Goal: Task Accomplishment & Management: Manage account settings

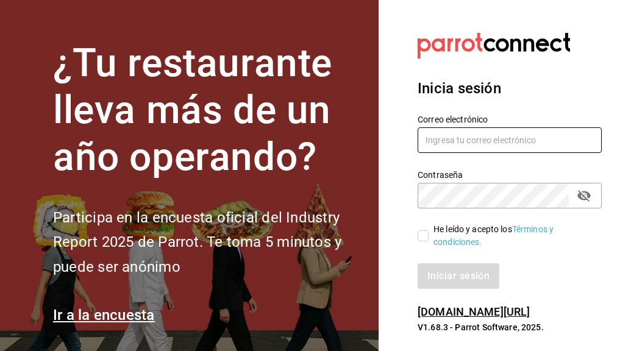
type input "[PERSON_NAME][EMAIL_ADDRESS][PERSON_NAME][DOMAIN_NAME]"
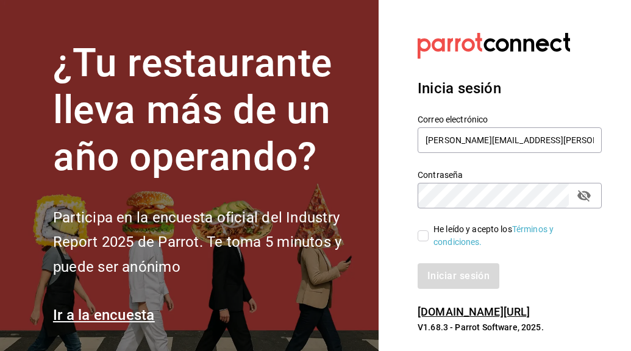
click at [425, 236] on input "He leído y acepto los Términos y condiciones." at bounding box center [422, 235] width 11 height 11
checkbox input "true"
click at [455, 271] on button "Iniciar sesión" at bounding box center [458, 276] width 83 height 26
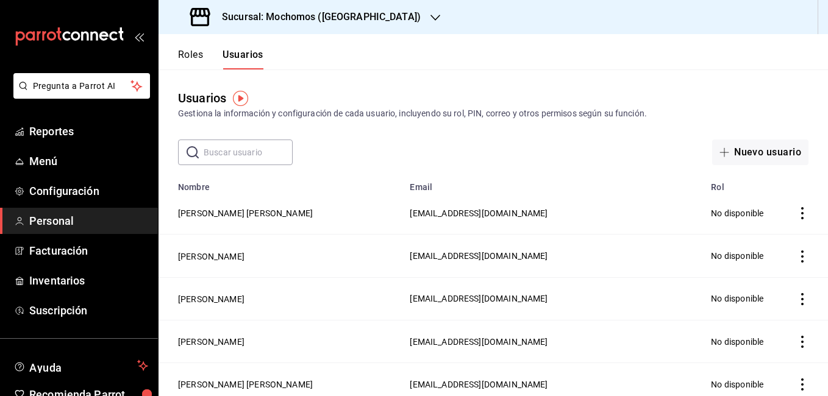
click at [88, 219] on span "Personal" at bounding box center [88, 221] width 119 height 16
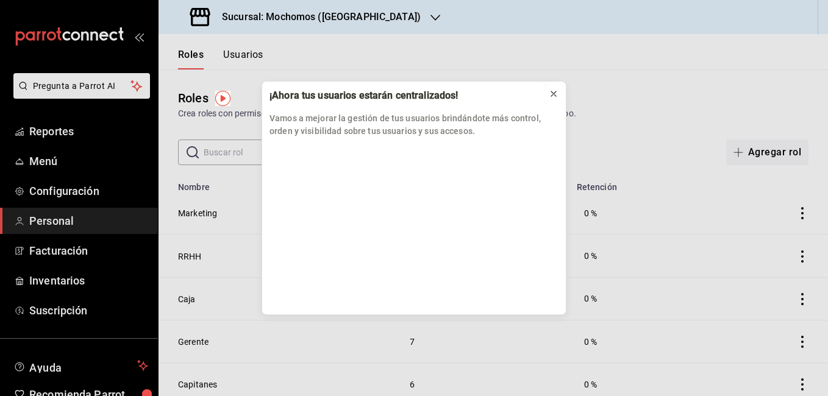
click at [556, 96] on icon at bounding box center [553, 93] width 5 height 5
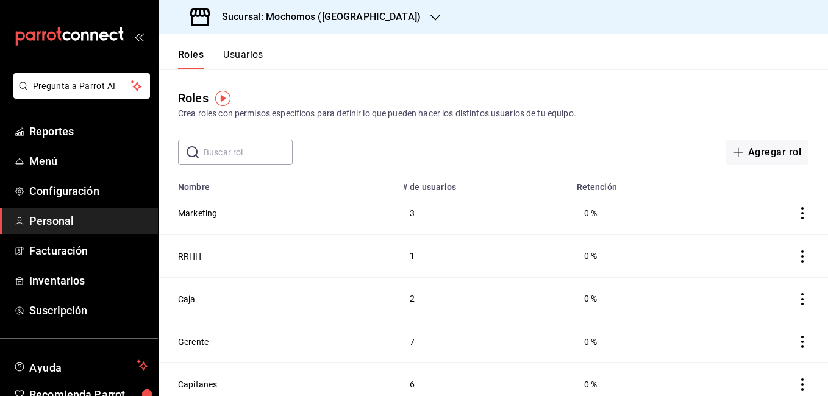
click at [239, 54] on button "Usuarios" at bounding box center [243, 59] width 40 height 21
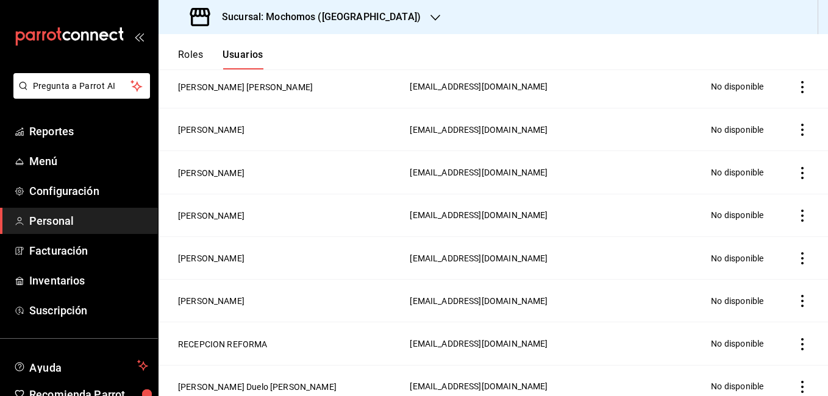
scroll to position [528, 0]
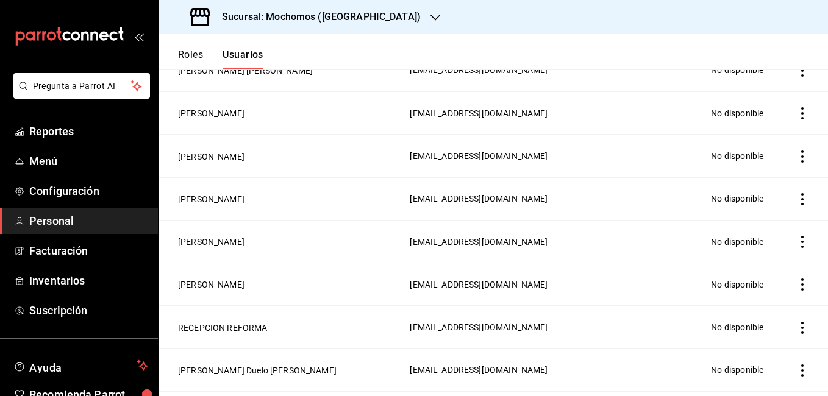
click at [245, 55] on button "Usuarios" at bounding box center [242, 59] width 41 height 21
click at [68, 215] on span "Personal" at bounding box center [88, 221] width 119 height 16
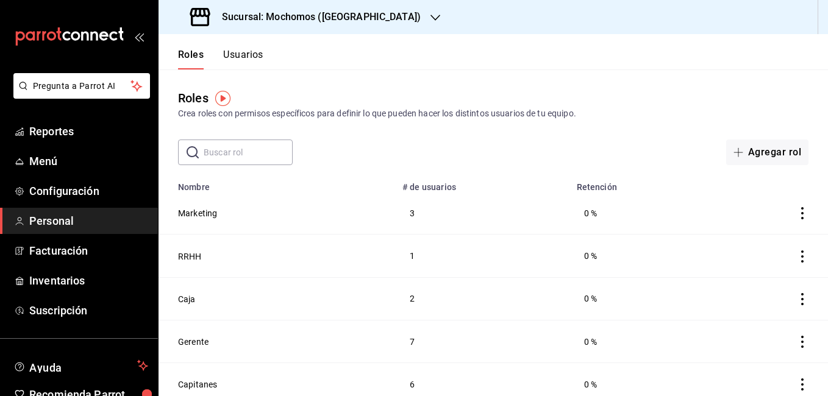
click at [361, 151] on div "​ ​ Agregar rol" at bounding box center [492, 153] width 669 height 26
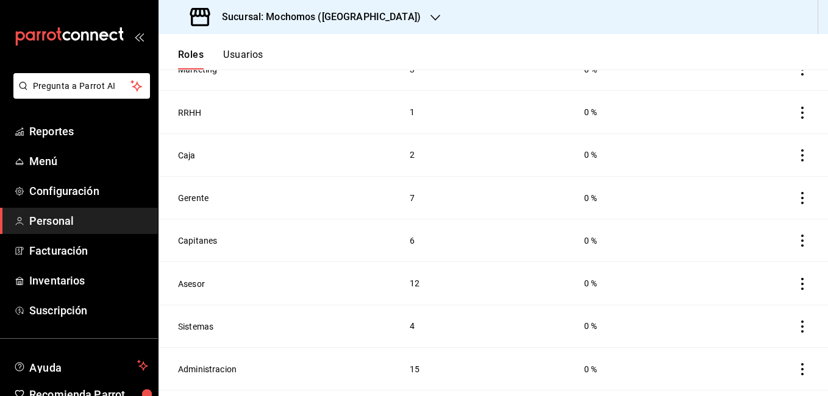
scroll to position [146, 0]
click at [194, 279] on button "Asesor" at bounding box center [191, 281] width 27 height 12
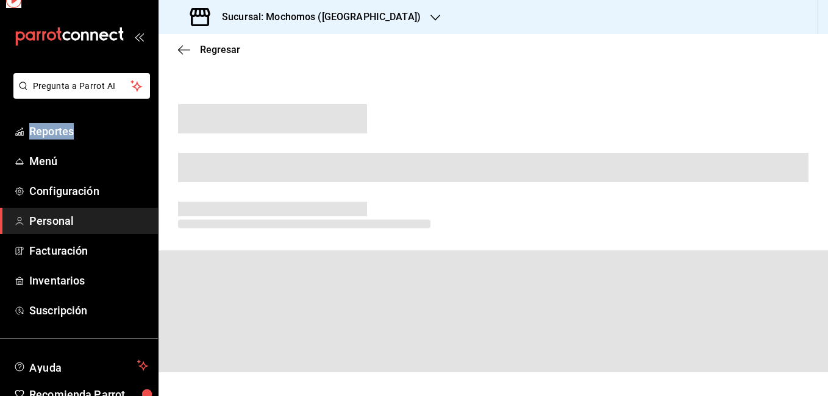
click at [194, 279] on html "Pregunta a Parrot AI Reportes Menú Configuración Personal Facturación Inventari…" at bounding box center [414, 198] width 828 height 396
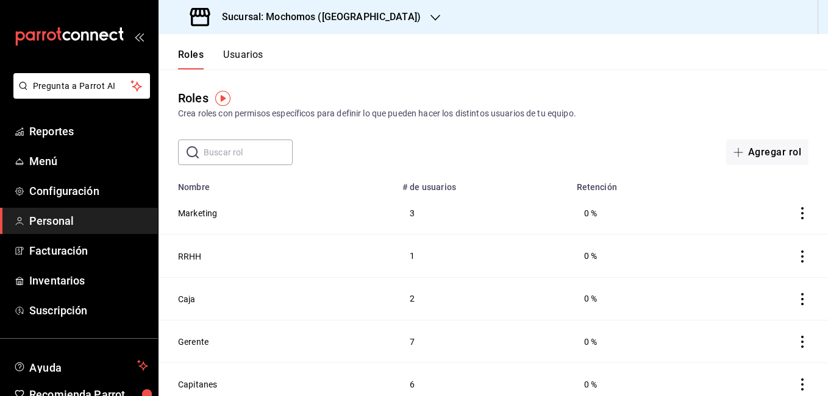
click at [244, 50] on button "Usuarios" at bounding box center [243, 59] width 40 height 21
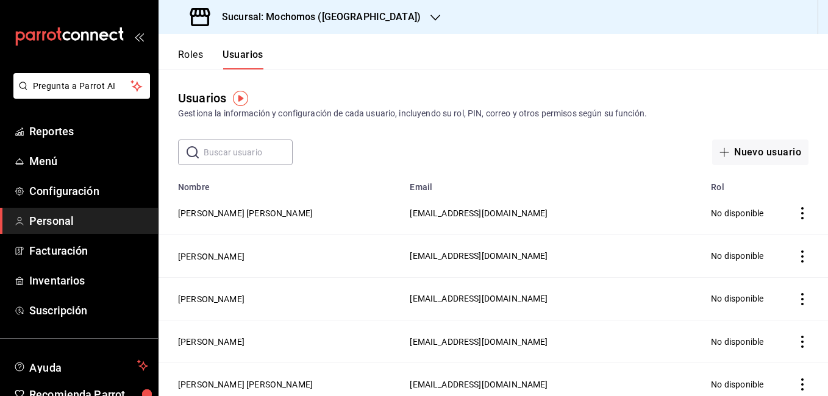
click at [271, 148] on input "text" at bounding box center [248, 152] width 89 height 24
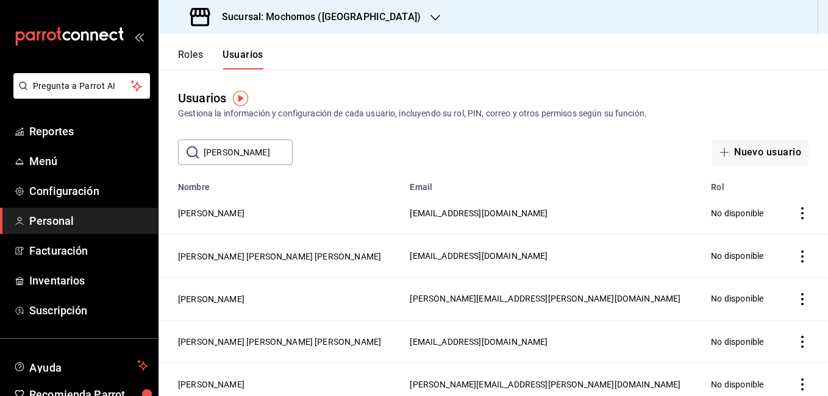
click at [327, 155] on div "​ alex ​ Nuevo usuario" at bounding box center [492, 153] width 669 height 26
click at [272, 148] on input "alex" at bounding box center [248, 152] width 89 height 24
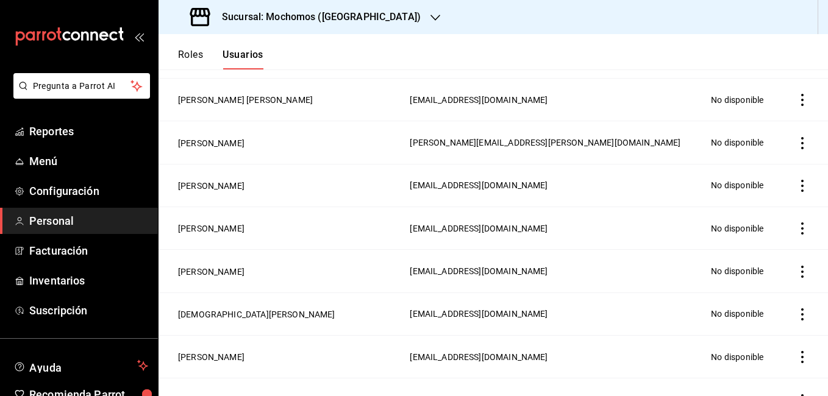
scroll to position [725, 0]
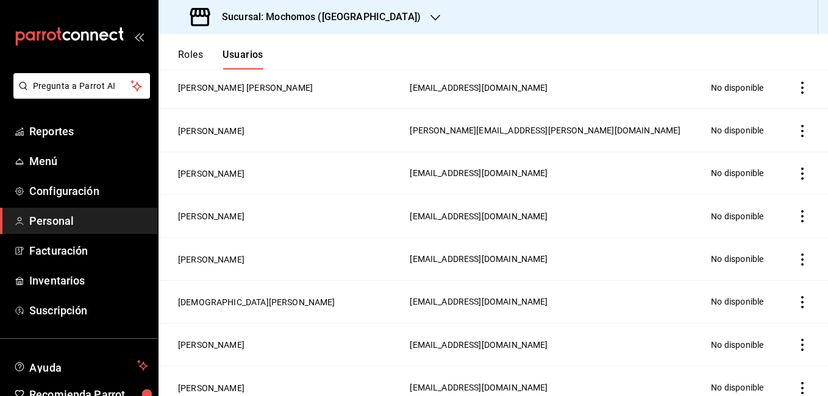
click at [367, 280] on td "Christian Alejandro" at bounding box center [280, 301] width 244 height 43
click at [353, 207] on td "Alejandro Hernandez" at bounding box center [280, 216] width 244 height 43
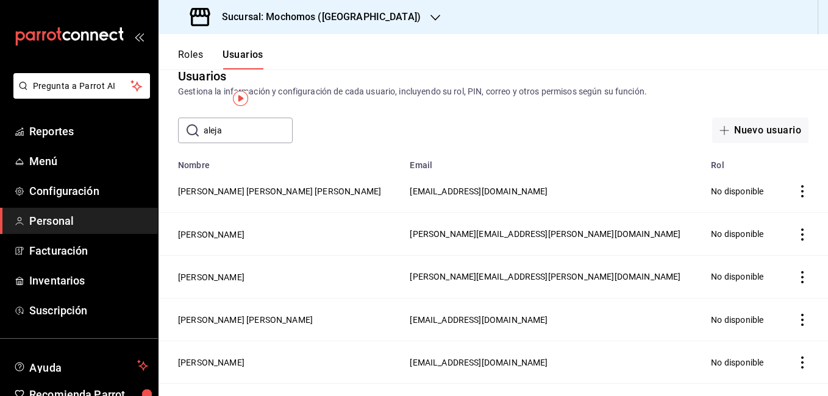
scroll to position [0, 0]
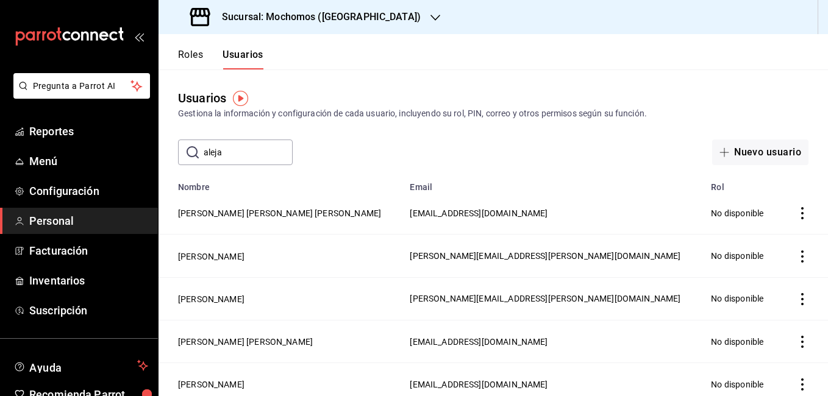
click at [256, 149] on input "aleja" at bounding box center [248, 152] width 89 height 24
type input "alejandro"
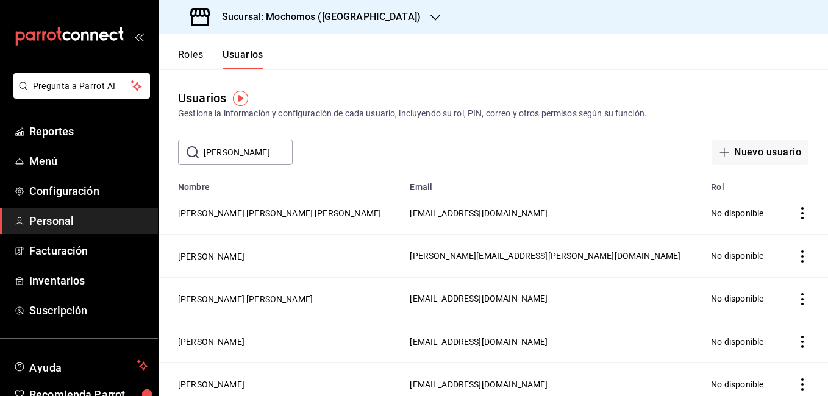
click at [796, 386] on icon "actions" at bounding box center [802, 384] width 12 height 12
click at [747, 367] on span "Eliminar" at bounding box center [748, 365] width 31 height 10
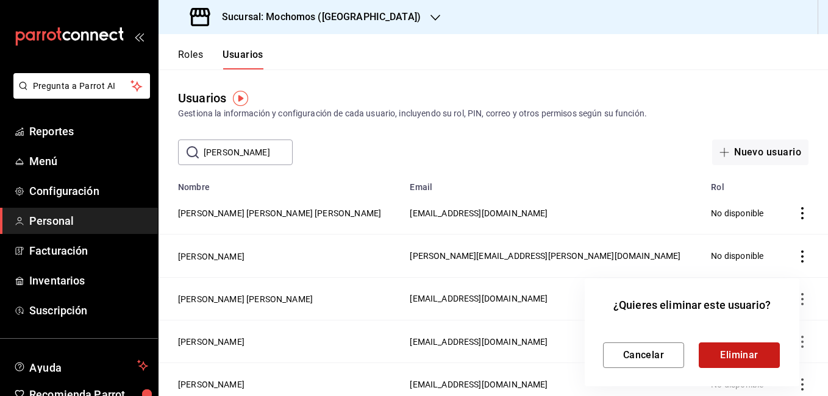
click at [749, 359] on button "Eliminar" at bounding box center [738, 355] width 81 height 26
click at [820, 388] on div at bounding box center [414, 198] width 828 height 396
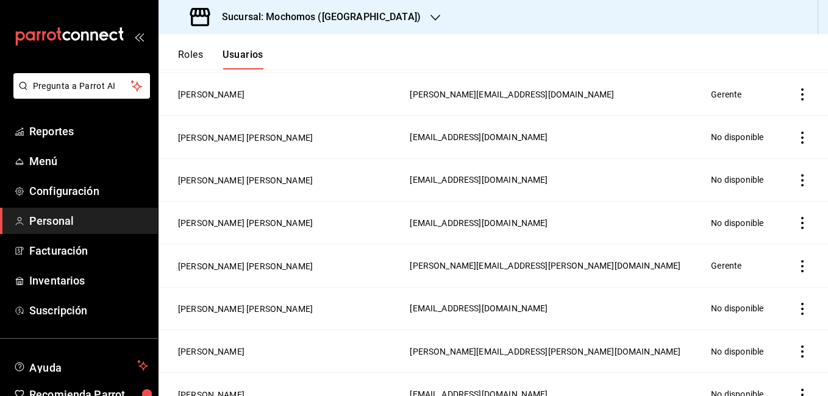
scroll to position [293, 0]
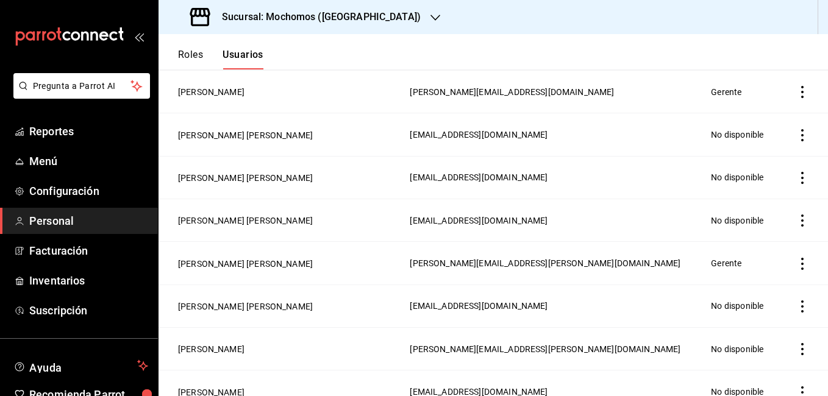
click at [248, 59] on button "Usuarios" at bounding box center [242, 59] width 41 height 21
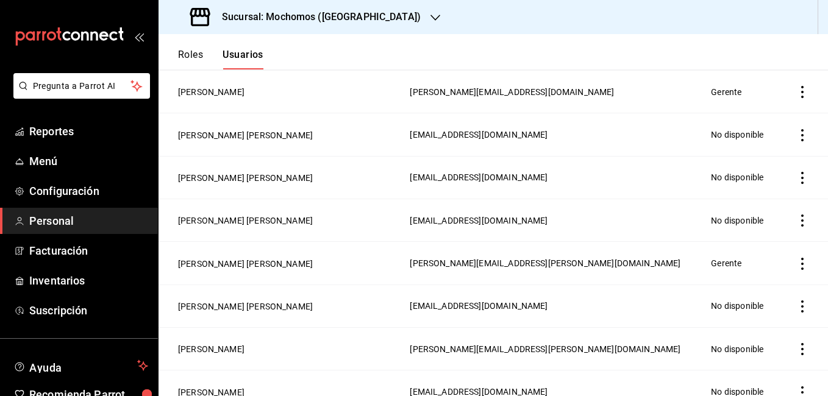
click at [248, 59] on button "Usuarios" at bounding box center [242, 59] width 41 height 21
click at [249, 60] on button "Usuarios" at bounding box center [242, 59] width 41 height 21
click at [192, 57] on button "Roles" at bounding box center [190, 59] width 25 height 21
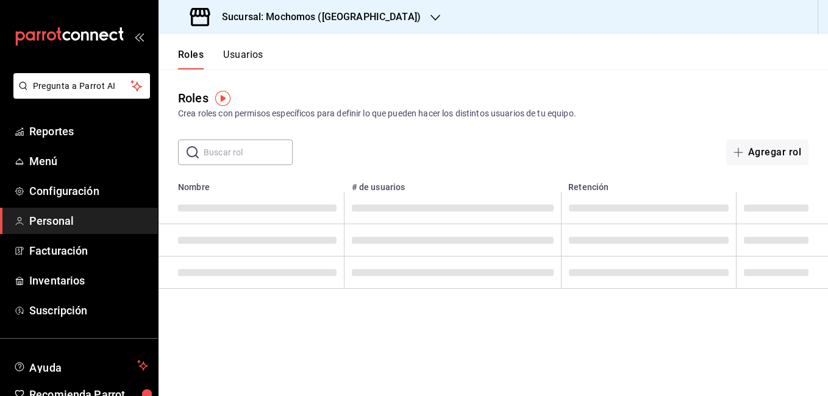
click at [247, 57] on button "Usuarios" at bounding box center [243, 59] width 40 height 21
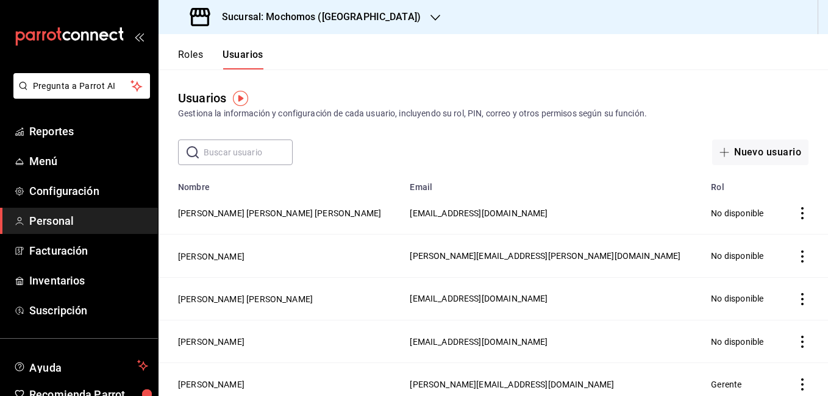
click at [252, 155] on input "text" at bounding box center [248, 152] width 89 height 24
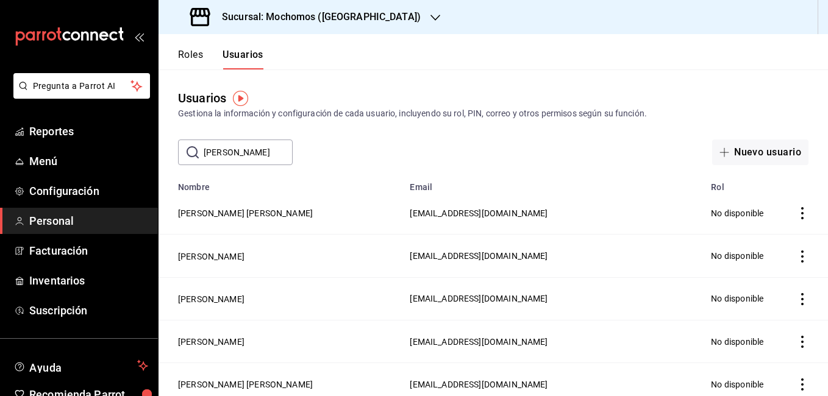
type input "dagoberto"
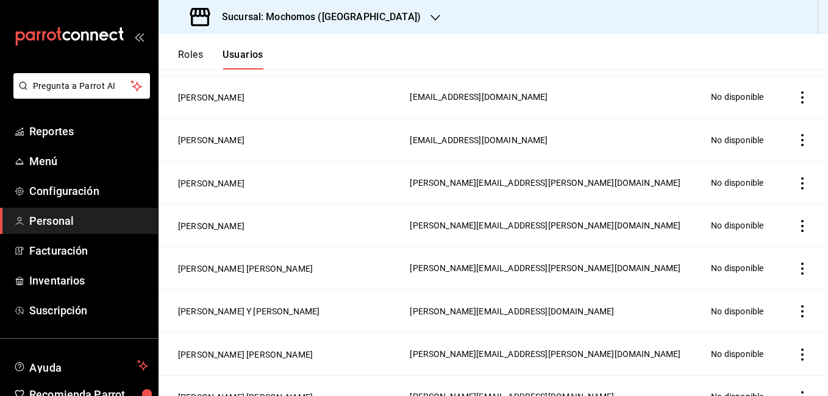
scroll to position [951, 0]
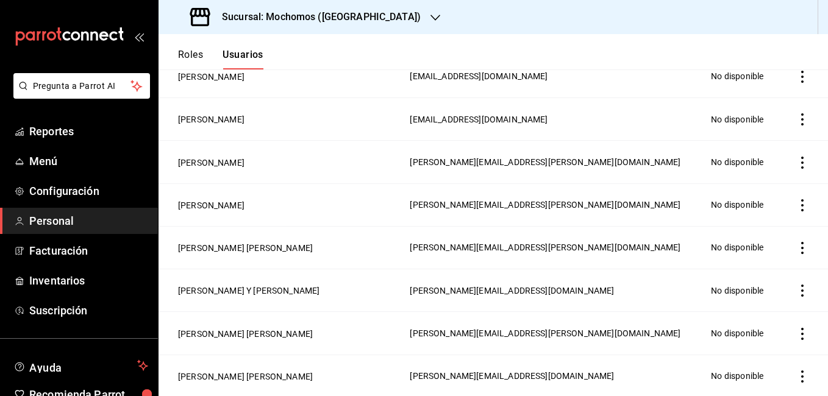
click at [430, 20] on icon "button" at bounding box center [435, 18] width 10 height 10
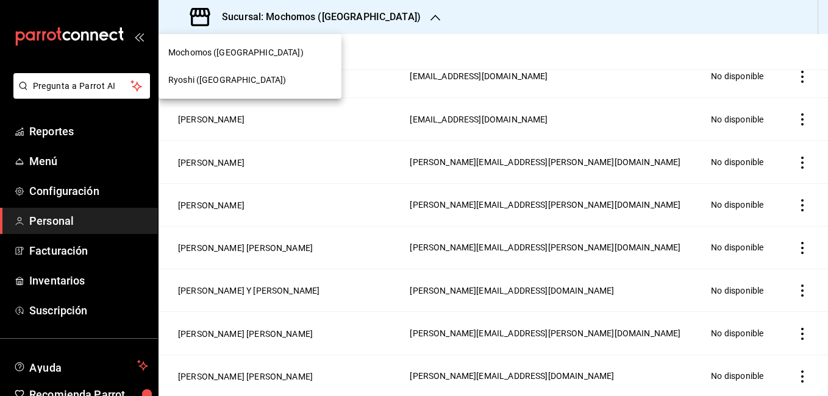
click at [191, 86] on span "Ryoshi (Cancun)" at bounding box center [227, 80] width 118 height 13
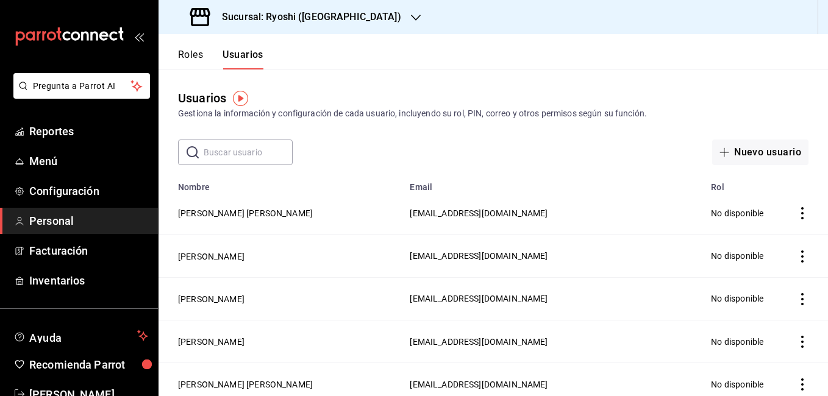
click at [411, 18] on icon "button" at bounding box center [416, 18] width 10 height 6
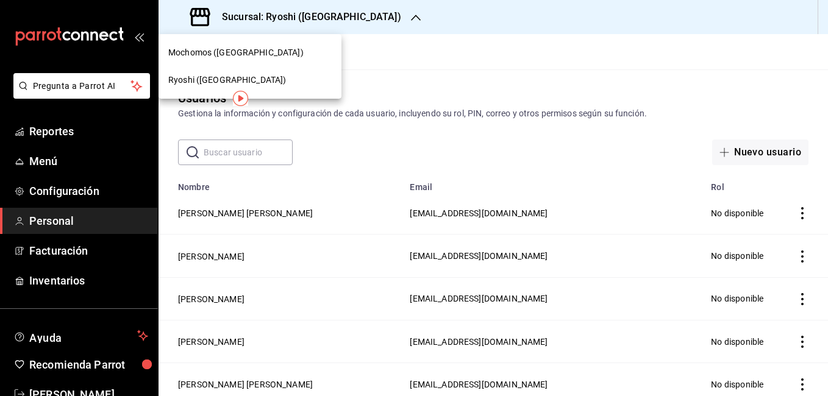
click at [352, 18] on div at bounding box center [414, 198] width 828 height 396
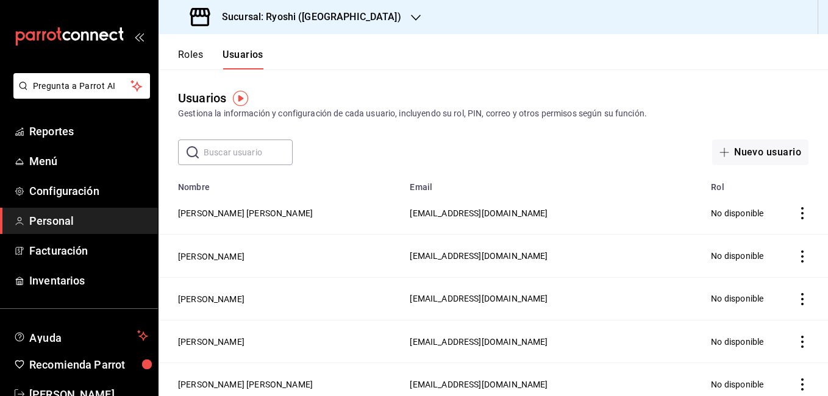
click at [411, 18] on icon "button" at bounding box center [416, 18] width 10 height 6
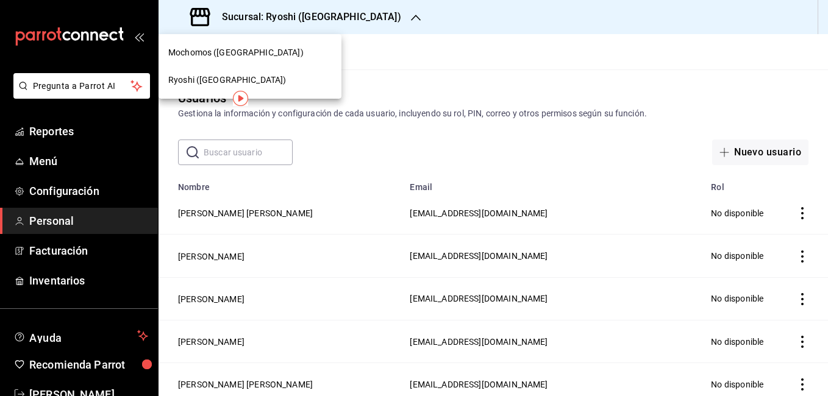
click at [205, 79] on span "Ryoshi (Cancun)" at bounding box center [227, 80] width 118 height 13
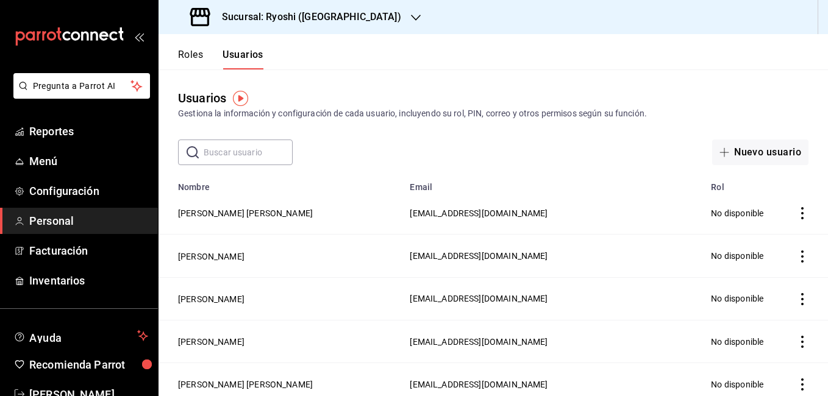
click at [205, 64] on span "Ryoshi (Cancun)" at bounding box center [210, 60] width 88 height 7
click at [205, 79] on div "Usuarios Gestiona la información y configuración de cada usuario, incluyendo su…" at bounding box center [492, 117] width 669 height 96
drag, startPoint x: 205, startPoint y: 79, endPoint x: 263, endPoint y: 147, distance: 90.0
click at [263, 147] on input "text" at bounding box center [248, 152] width 89 height 24
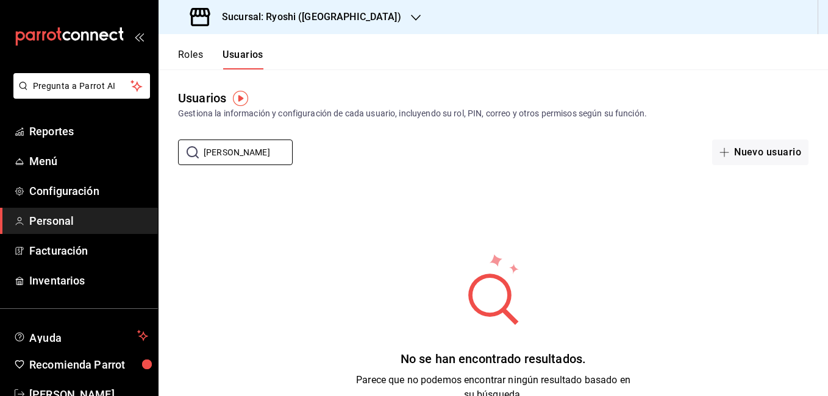
scroll to position [24, 0]
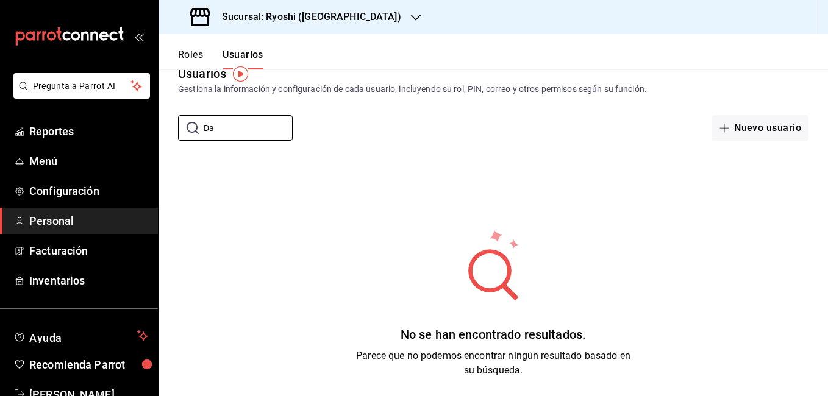
type input "D"
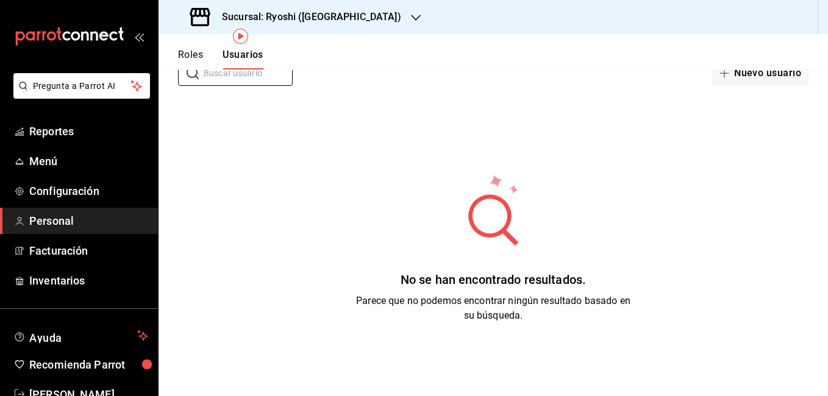
scroll to position [83, 0]
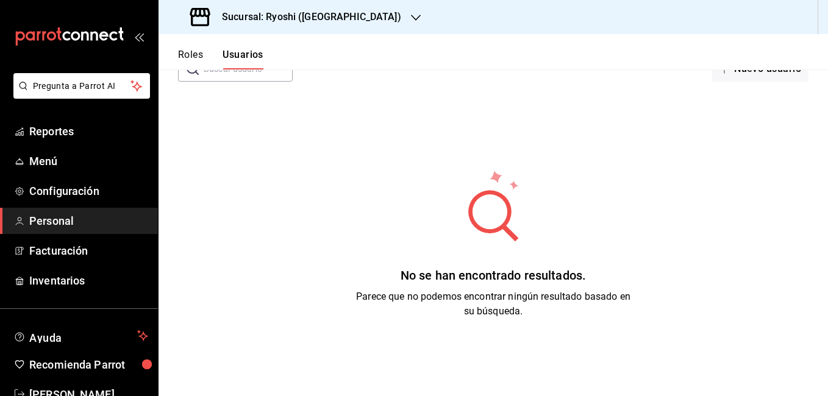
click at [346, 15] on div "Sucursal: Ryoshi (Cancun)" at bounding box center [296, 17] width 257 height 34
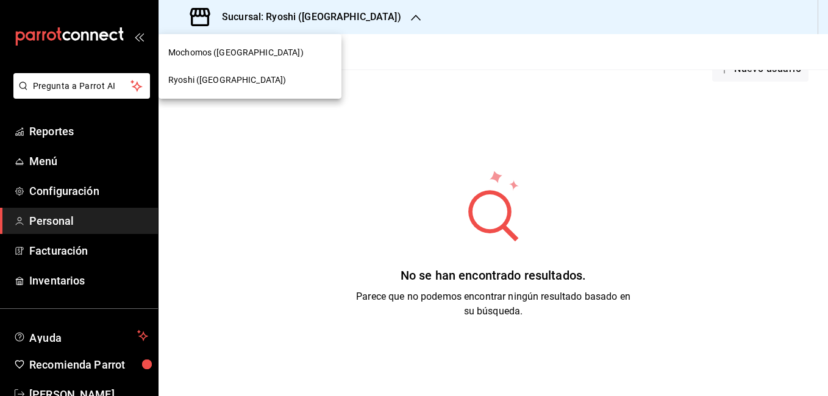
click at [189, 79] on span "Ryoshi (Cancun)" at bounding box center [227, 80] width 118 height 13
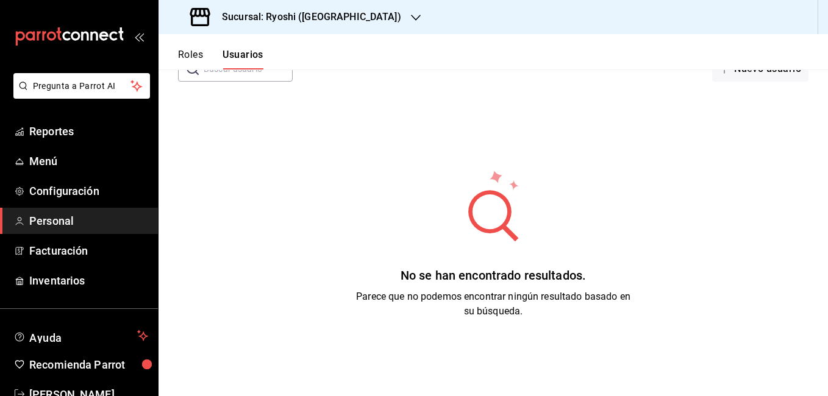
click at [189, 79] on div "Mochomos (Cancun) Ryoshi (Cancun)" at bounding box center [414, 198] width 828 height 396
click at [189, 79] on div "​ ​" at bounding box center [235, 69] width 115 height 26
click at [76, 221] on span "Personal" at bounding box center [88, 221] width 119 height 16
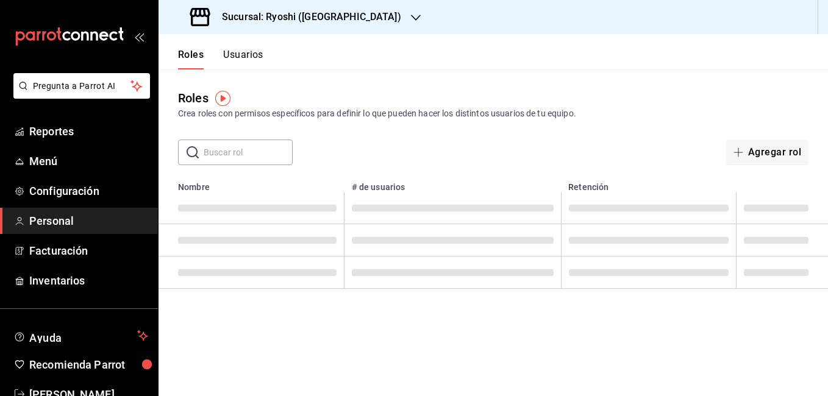
click at [76, 221] on span "Personal" at bounding box center [88, 221] width 119 height 16
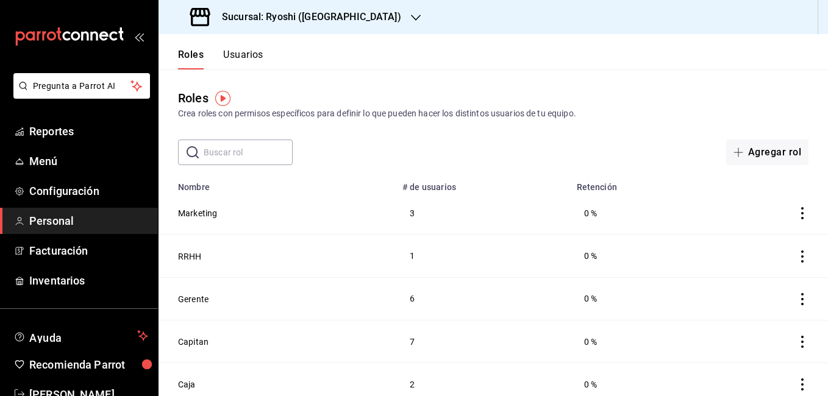
click at [224, 159] on input "text" at bounding box center [248, 152] width 89 height 24
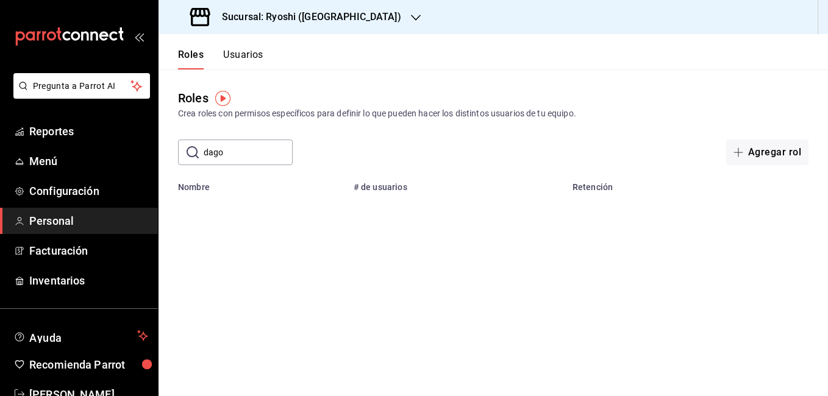
type input "dagoberto"
click at [76, 221] on span "Personal" at bounding box center [88, 221] width 119 height 16
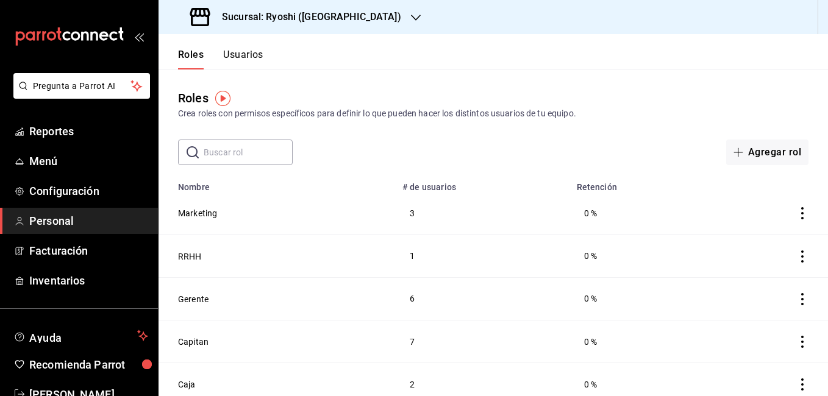
click at [246, 54] on button "Usuarios" at bounding box center [243, 59] width 40 height 21
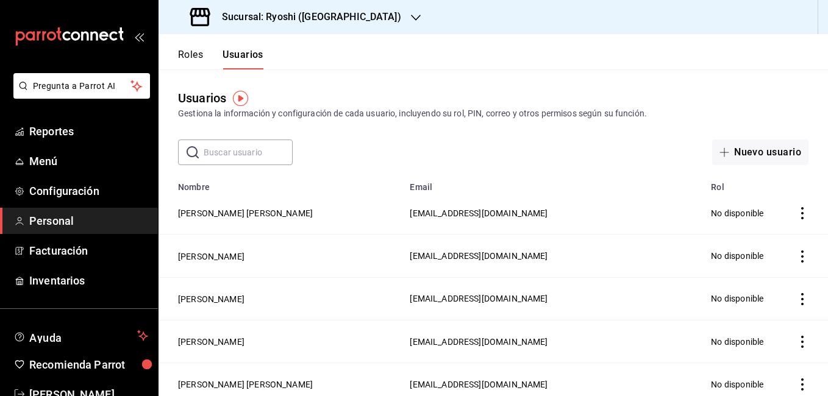
click at [235, 149] on input "text" at bounding box center [248, 152] width 89 height 24
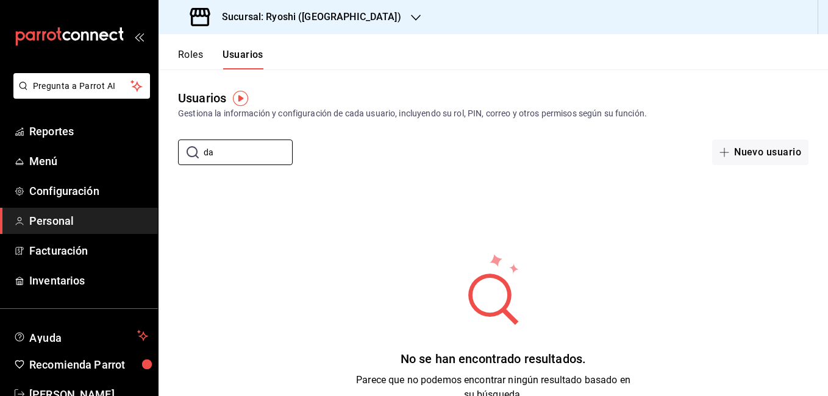
type input "d"
click at [234, 54] on button "Usuarios" at bounding box center [242, 59] width 41 height 21
